Goal: Transaction & Acquisition: Subscribe to service/newsletter

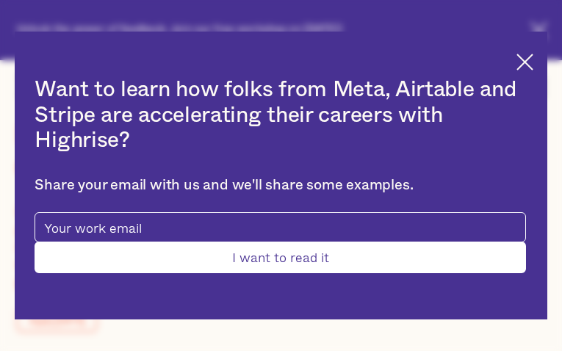
type input "Submit"
type input "yfwcmeqYV"
type input "cXNLJabDSnMEh"
type input "[EMAIL_ADDRESS][DOMAIN_NAME]"
type input "MEibgiFZsTGIpl"
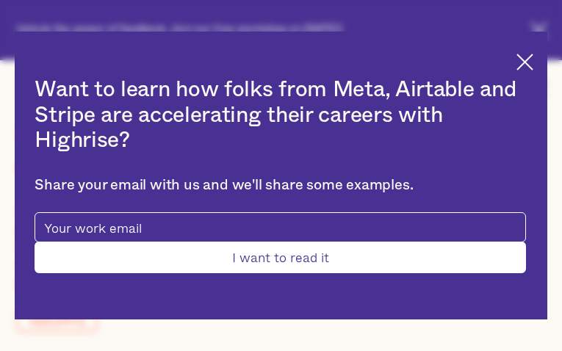
type input "uXSxUJueV"
type input "[EMAIL_ADDRESS][DOMAIN_NAME]"
type input "2856075188"
type input "anITCaynT"
type input "zrOzgngqUGtYY"
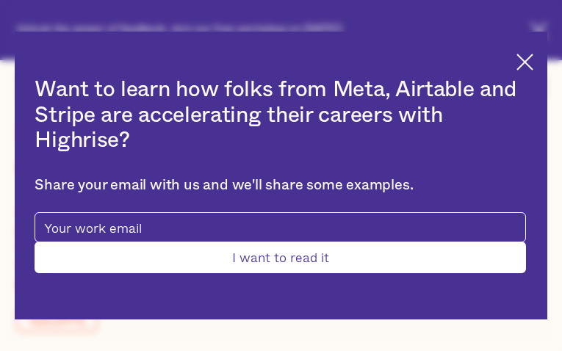
type input "[EMAIL_ADDRESS][DOMAIN_NAME]"
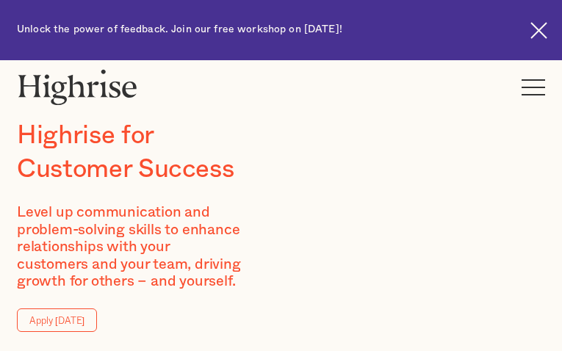
type input "fbxfCRFNDxZ"
type input "nfHfgUGGHFkWTqR"
type input "[EMAIL_ADDRESS][DOMAIN_NAME]"
type input "NJtLqyXtZqeapfR"
type input "MJSvDAjhUTCwtWIa"
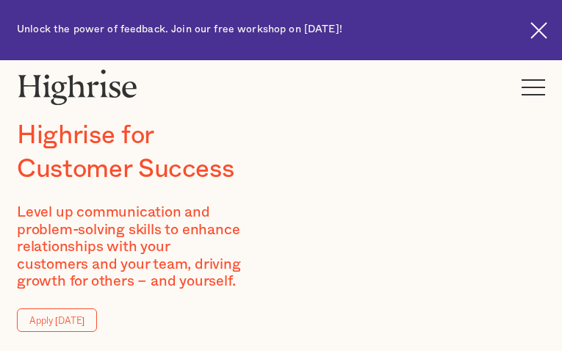
type input "[EMAIL_ADDRESS][DOMAIN_NAME]"
type input "7191661871"
type input "wOXzcChnnUPgw"
type input "WqrSrWKDNiEpu"
type input "[EMAIL_ADDRESS][DOMAIN_NAME]"
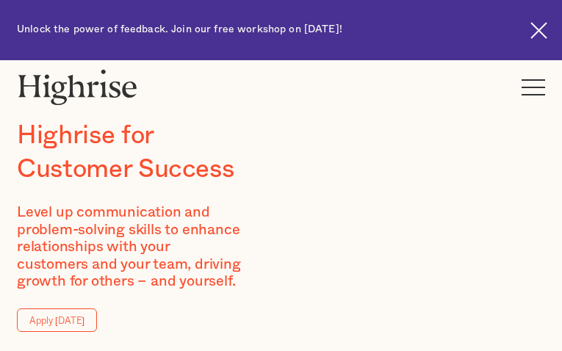
type input "6402468337"
type input "YXSZBOhMrAXbx"
type input "OfFvqLLmAjG"
type input "[EMAIL_ADDRESS][DOMAIN_NAME]"
